Goal: Information Seeking & Learning: Learn about a topic

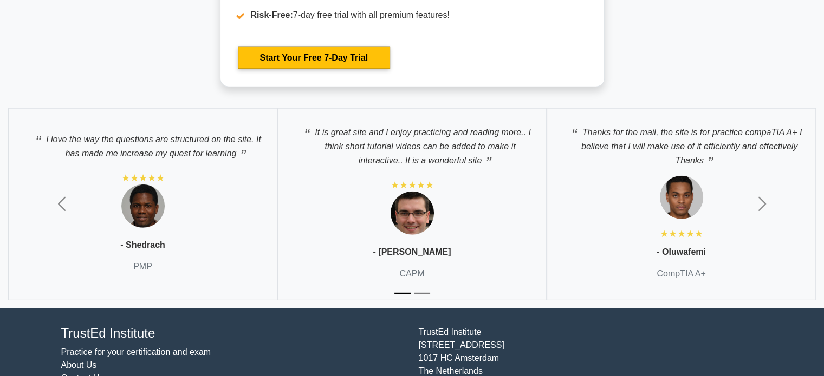
scroll to position [3033, 0]
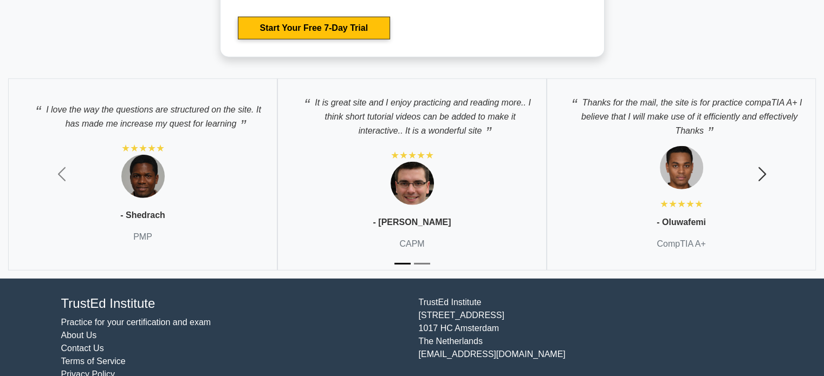
click at [407, 171] on span "button" at bounding box center [761, 174] width 17 height 17
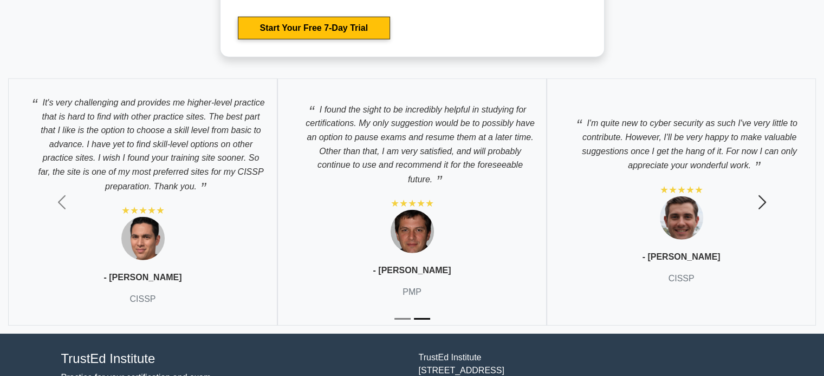
click at [407, 194] on span "button" at bounding box center [761, 202] width 17 height 17
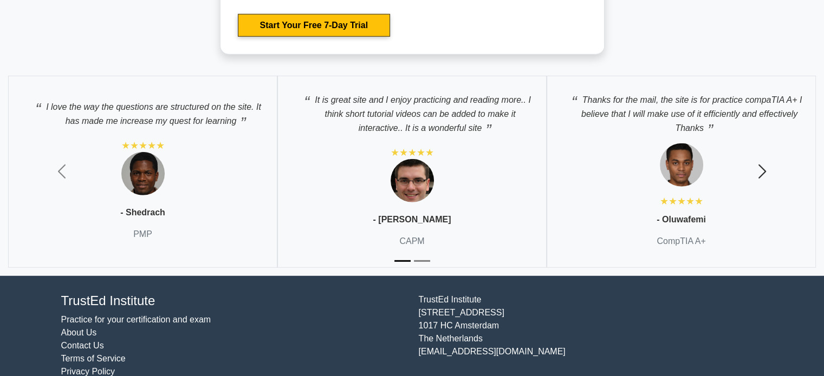
scroll to position [3052, 0]
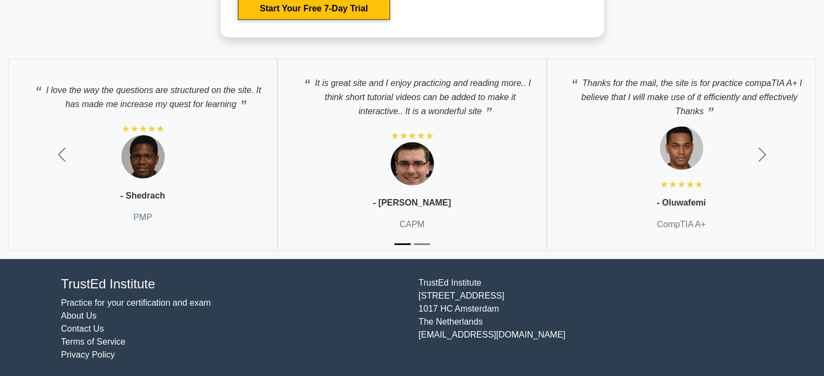
click at [182, 298] on link "Practice for your certification and exam" at bounding box center [136, 302] width 150 height 9
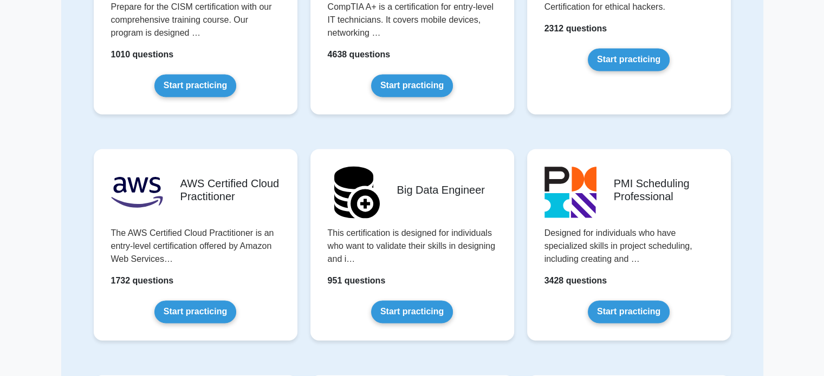
scroll to position [1571, 0]
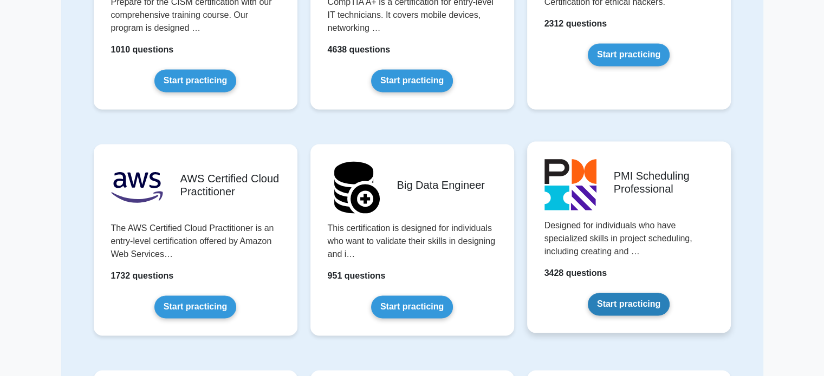
click at [622, 293] on link "Start practicing" at bounding box center [629, 304] width 82 height 23
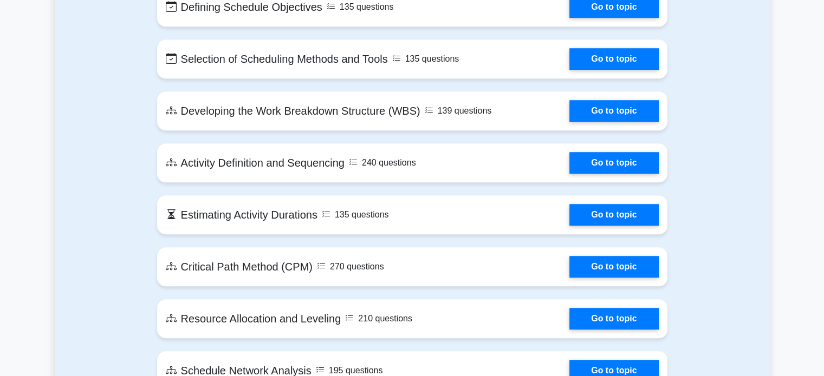
scroll to position [487, 0]
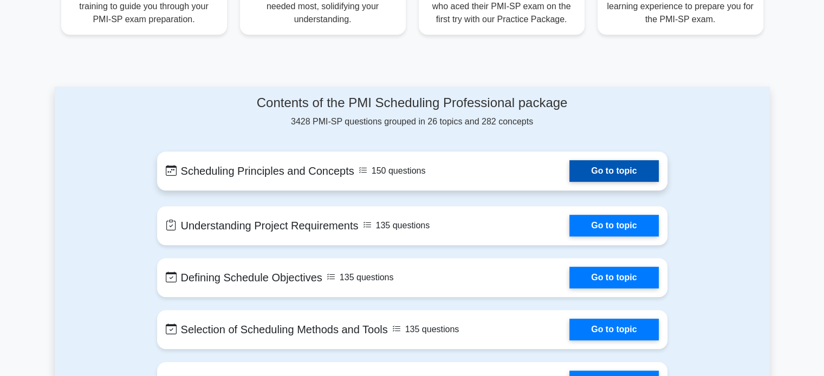
click at [611, 166] on link "Go to topic" at bounding box center [613, 171] width 89 height 22
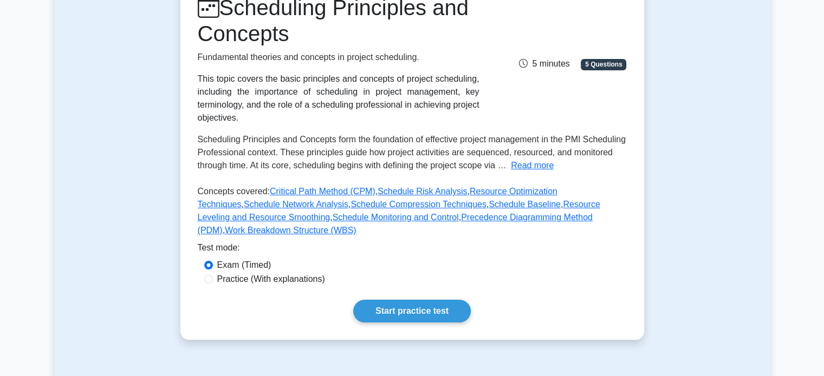
scroll to position [162, 0]
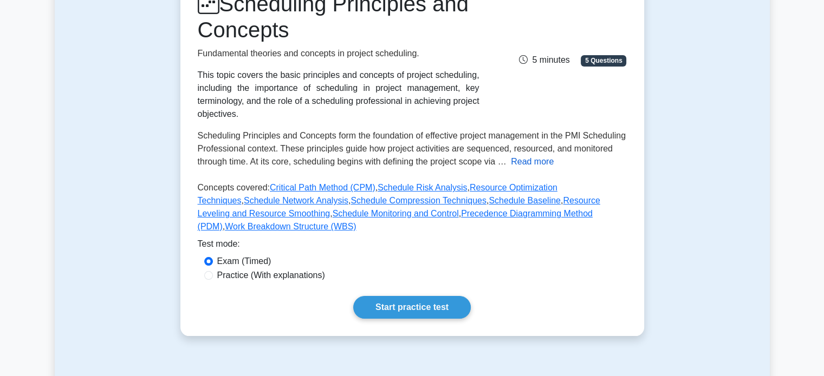
click at [532, 157] on button "Read more" at bounding box center [532, 161] width 43 height 13
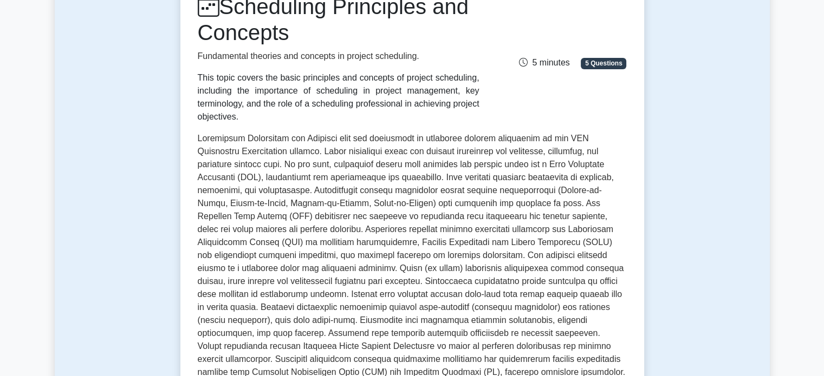
scroll to position [98, 0]
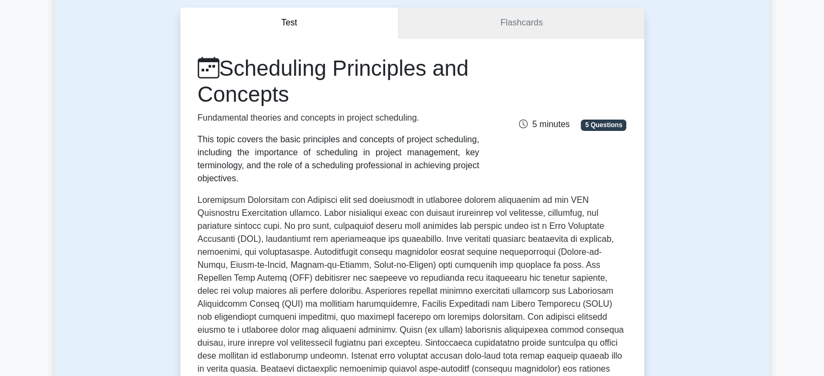
click at [487, 22] on link "Flashcards" at bounding box center [521, 23] width 245 height 31
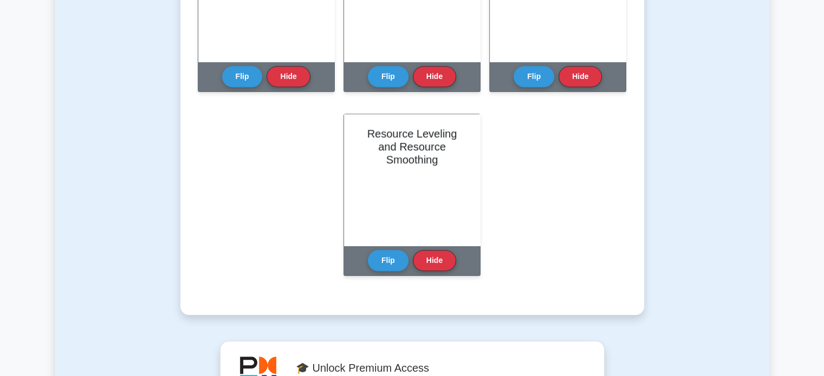
scroll to position [704, 0]
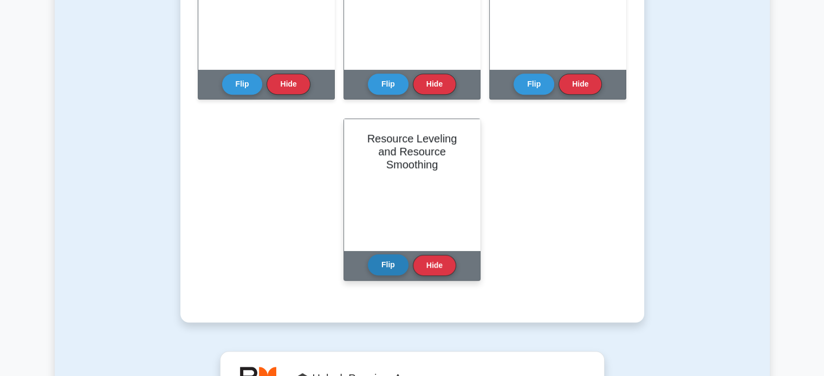
click at [377, 265] on button "Flip" at bounding box center [388, 265] width 41 height 21
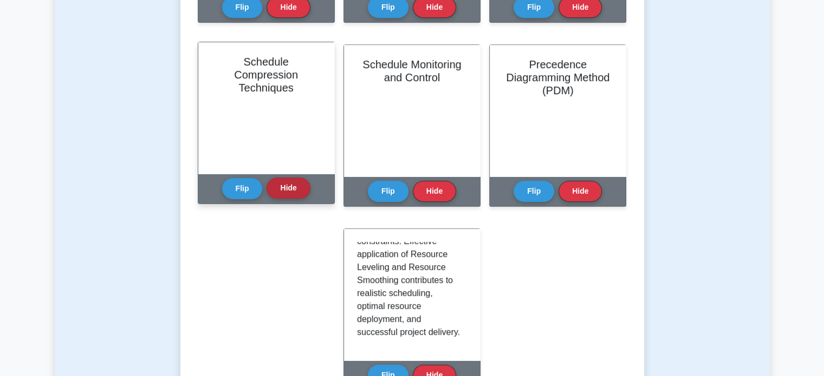
scroll to position [596, 0]
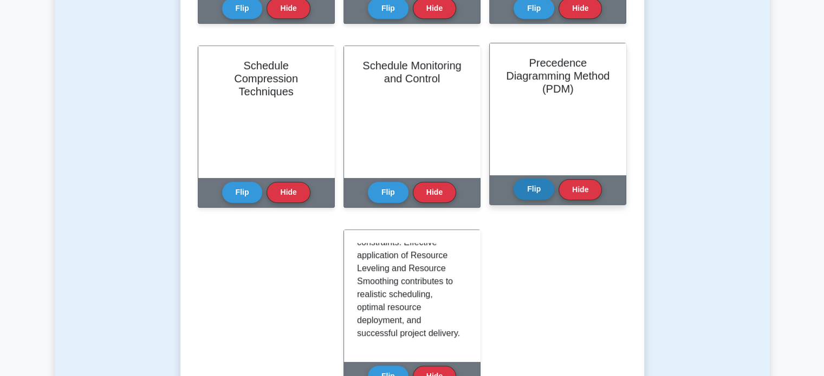
click at [537, 192] on button "Flip" at bounding box center [533, 189] width 41 height 21
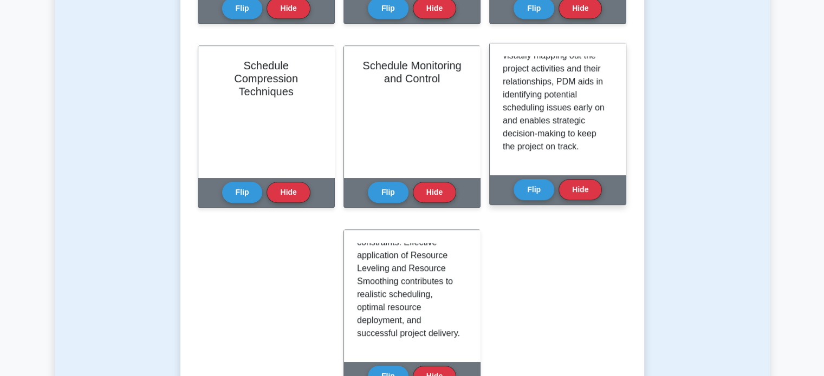
scroll to position [1224, 0]
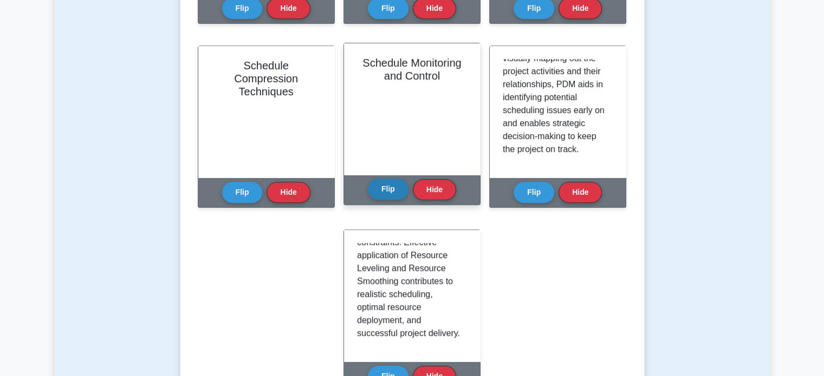
click at [385, 197] on button "Flip" at bounding box center [388, 189] width 41 height 21
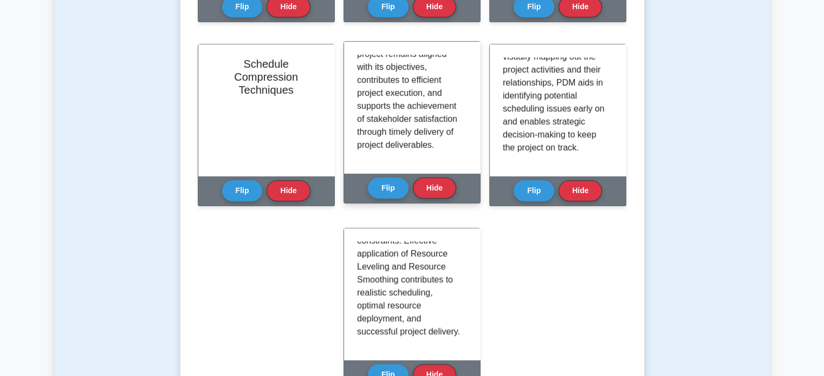
scroll to position [596, 0]
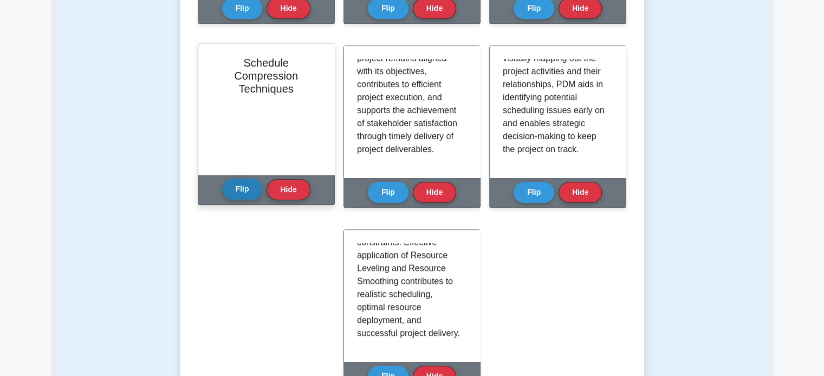
click at [240, 186] on button "Flip" at bounding box center [242, 189] width 41 height 21
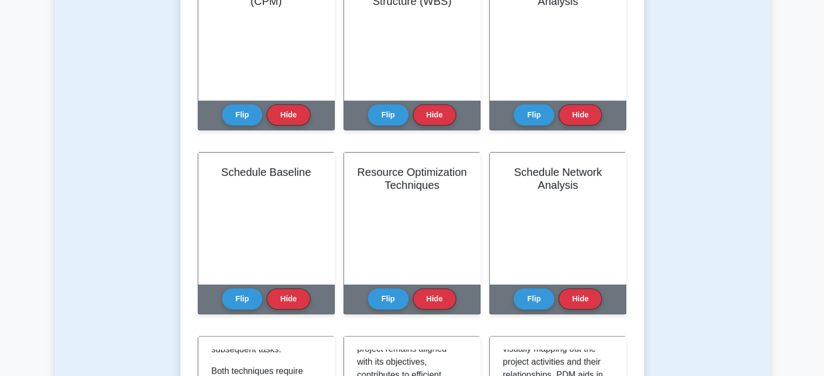
scroll to position [325, 0]
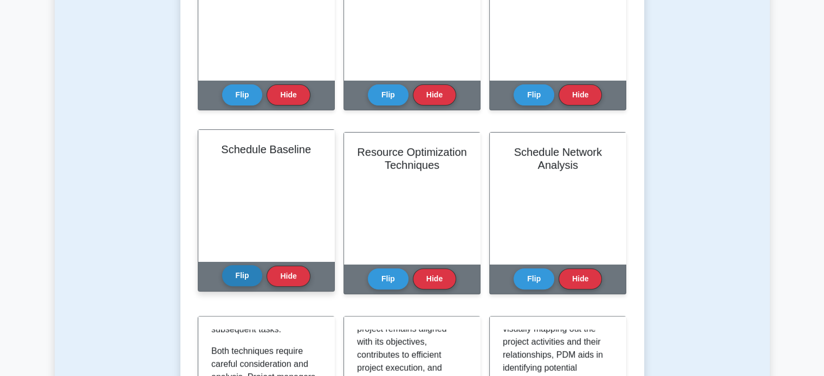
click at [247, 269] on button "Flip" at bounding box center [242, 275] width 41 height 21
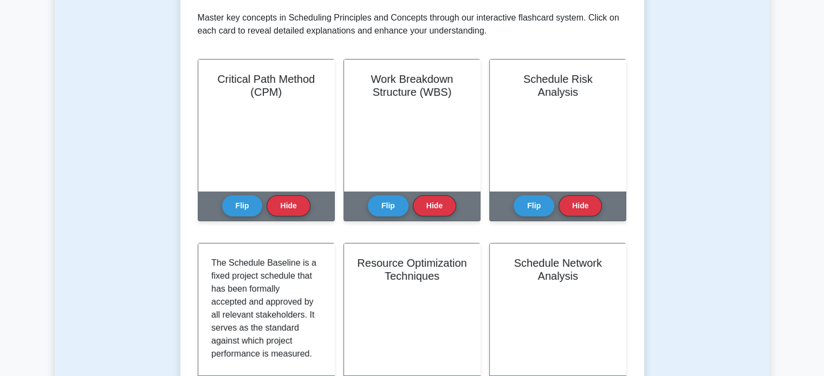
scroll to position [271, 0]
